Goal: Task Accomplishment & Management: Complete application form

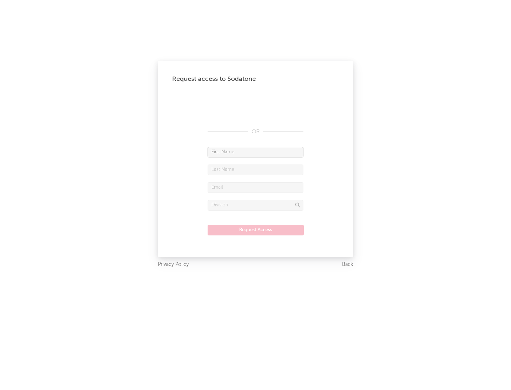
click at [256, 152] on input "text" at bounding box center [256, 152] width 96 height 11
type input "[PERSON_NAME]"
click at [256, 170] on input "text" at bounding box center [256, 170] width 96 height 11
type input "[PERSON_NAME]"
click at [256, 187] on input "text" at bounding box center [256, 187] width 96 height 11
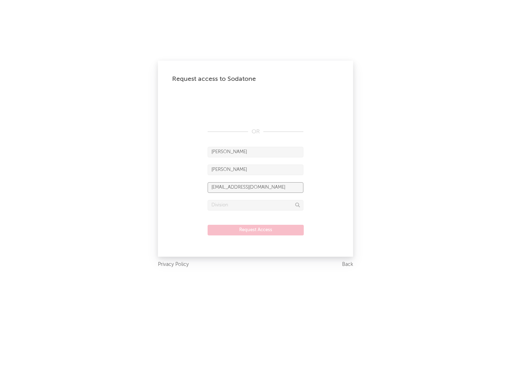
type input "[EMAIL_ADDRESS][DOMAIN_NAME]"
click at [256, 205] on input "text" at bounding box center [256, 205] width 96 height 11
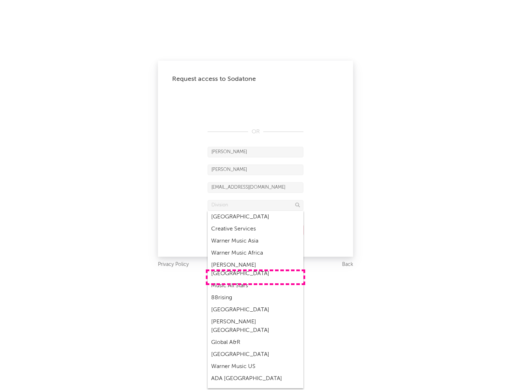
click at [256, 280] on div "Music All Stars" at bounding box center [256, 286] width 96 height 12
type input "Music All Stars"
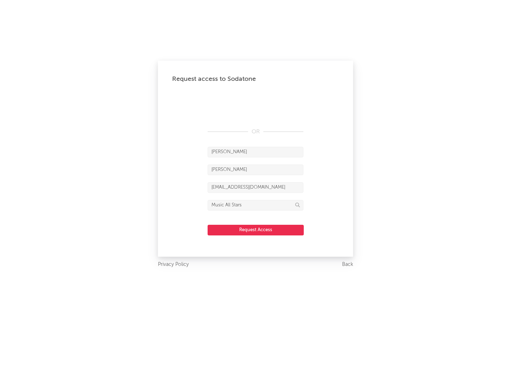
click at [256, 230] on button "Request Access" at bounding box center [256, 230] width 96 height 11
